Goal: Complete application form: Complete application form

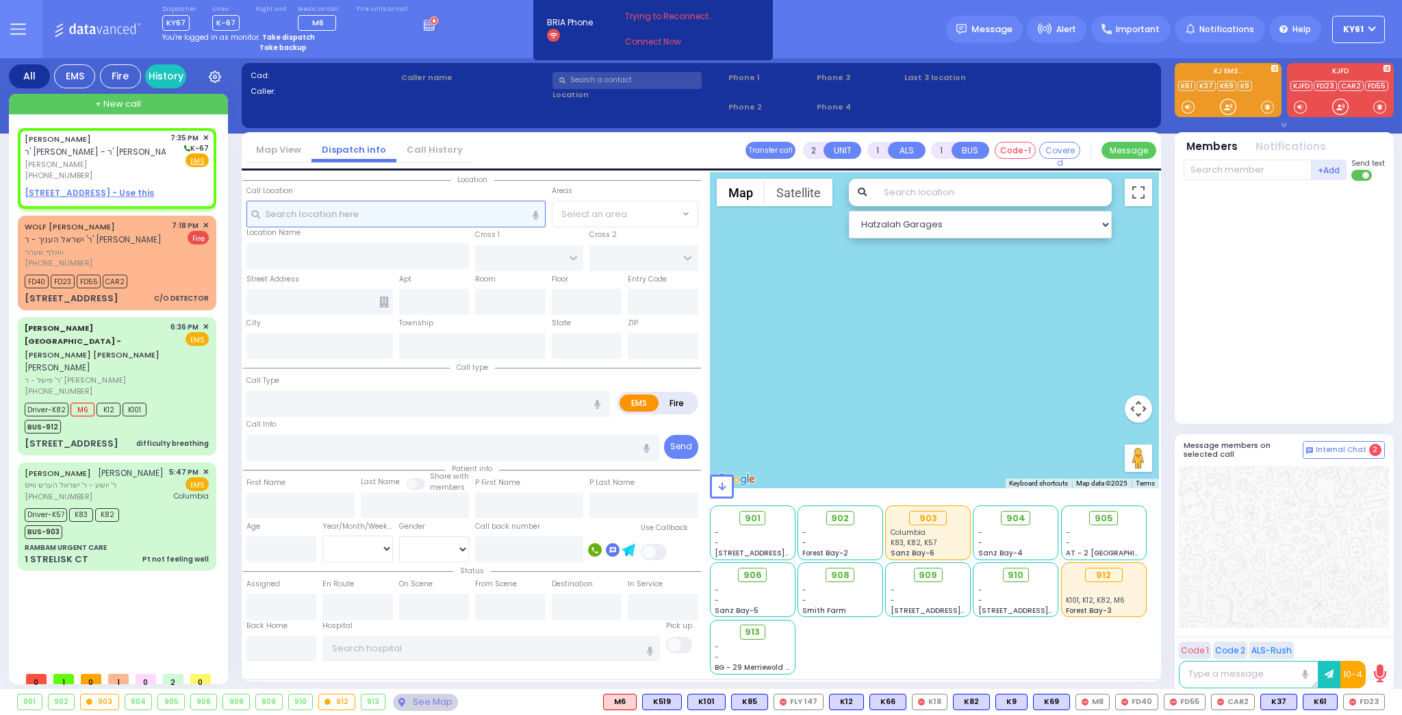
select select
radio input "true"
type input "[PERSON_NAME]"
select select
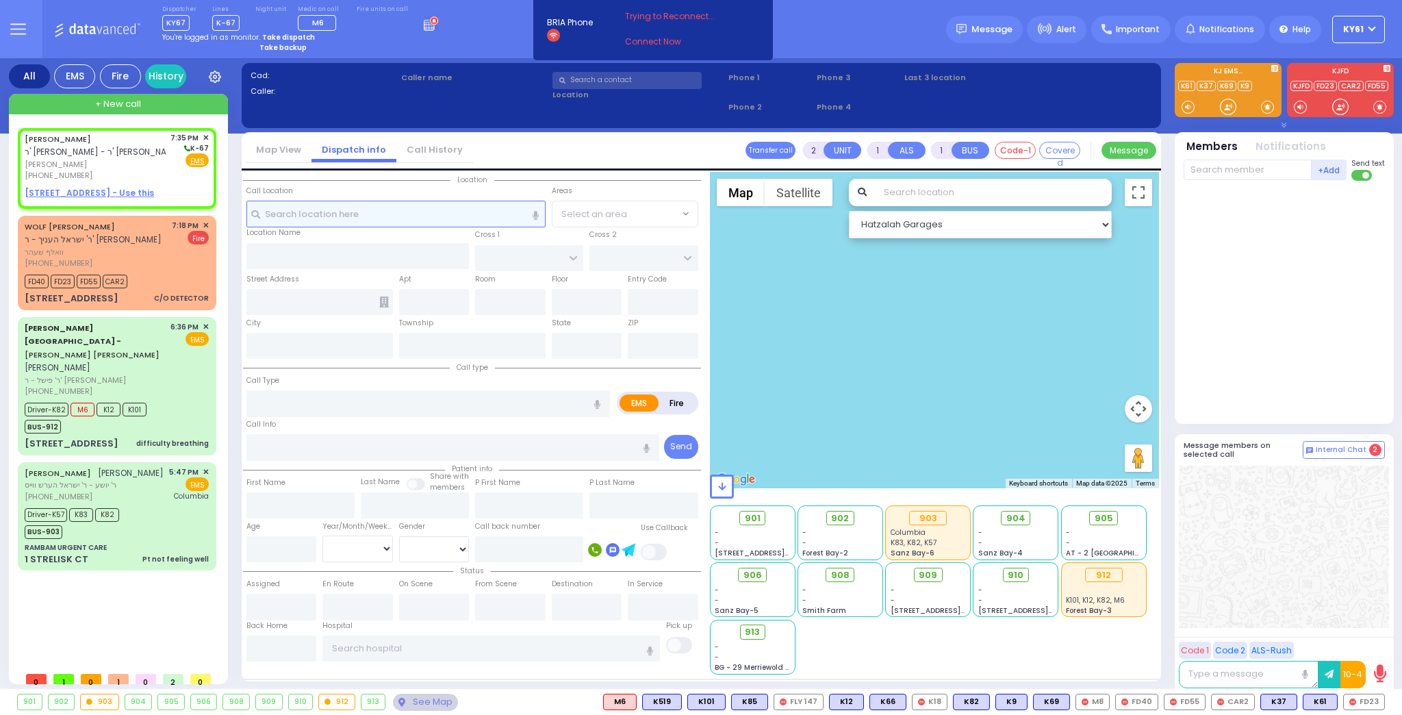
type input "19:35"
select select "Hatzalah Garages"
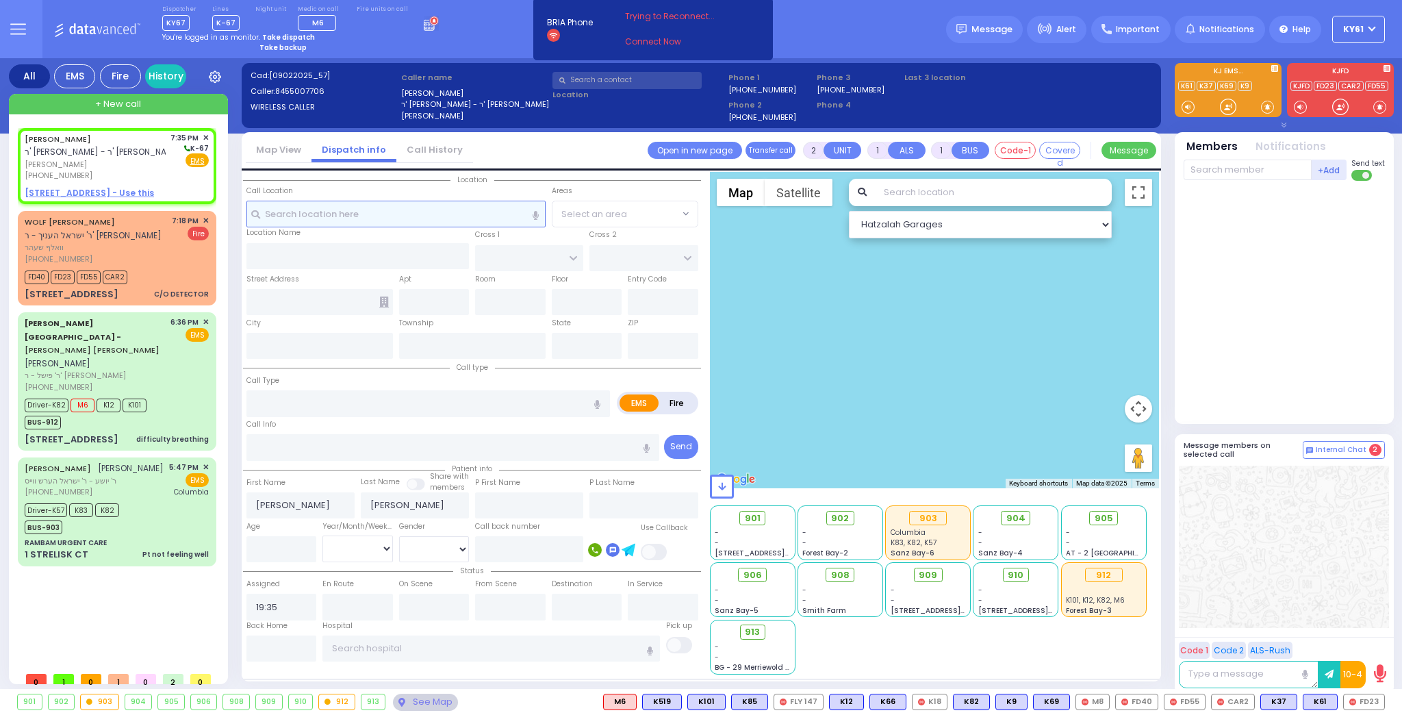
select select
radio input "true"
select select
select select "Hatzalah Garages"
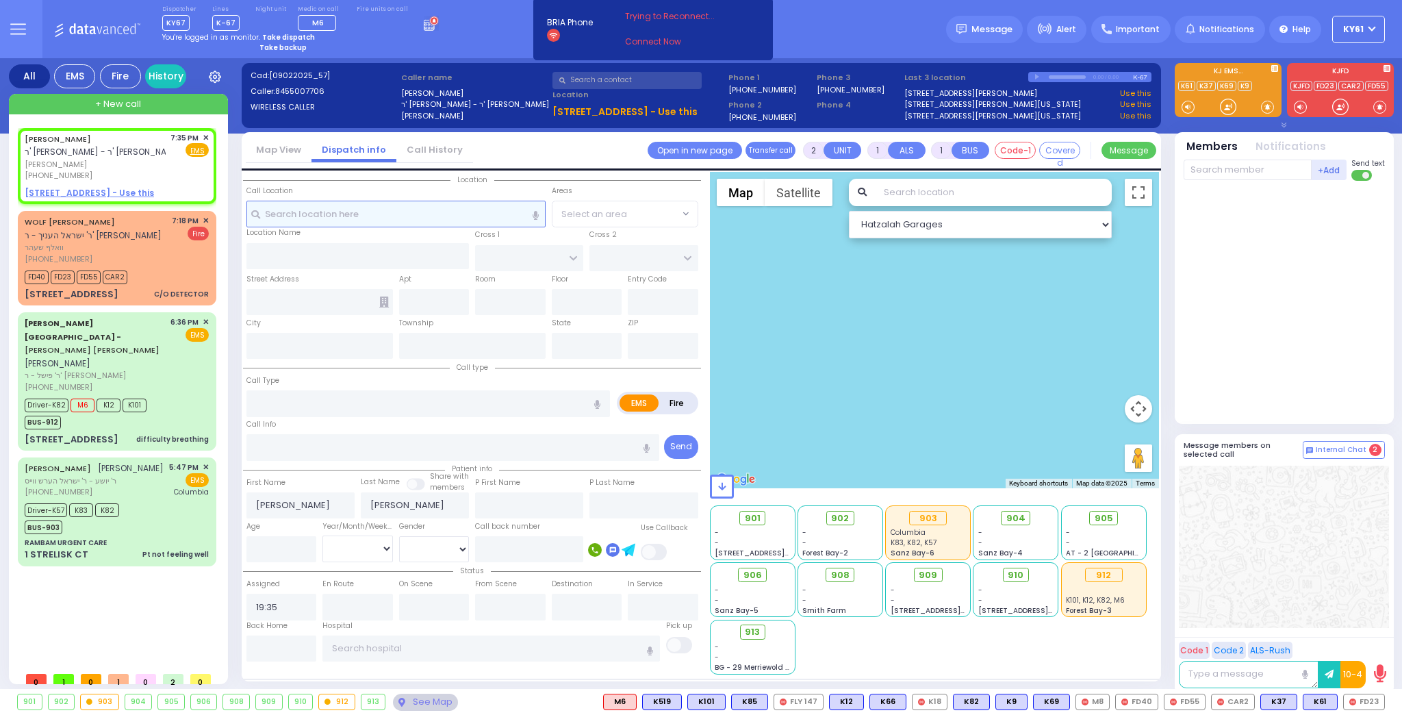
select select
radio input "true"
select select
select select "Hatzalah Garages"
